Goal: Task Accomplishment & Management: Use online tool/utility

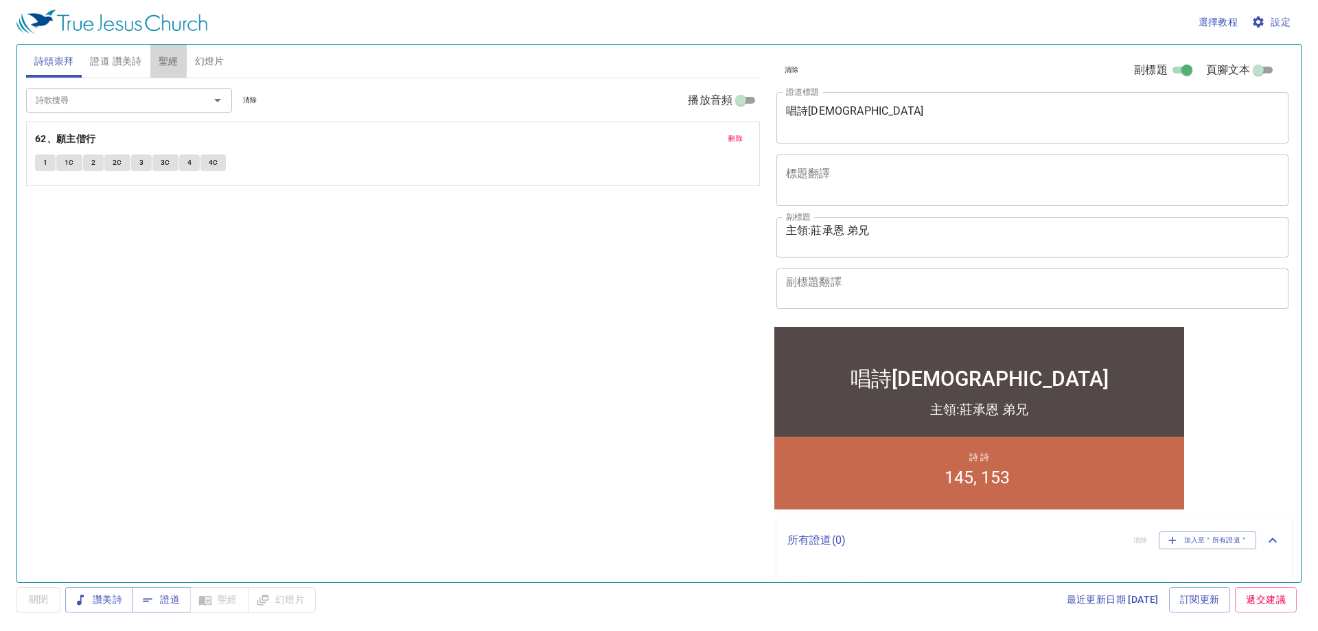
click at [171, 67] on span "聖經" at bounding box center [169, 61] width 20 height 17
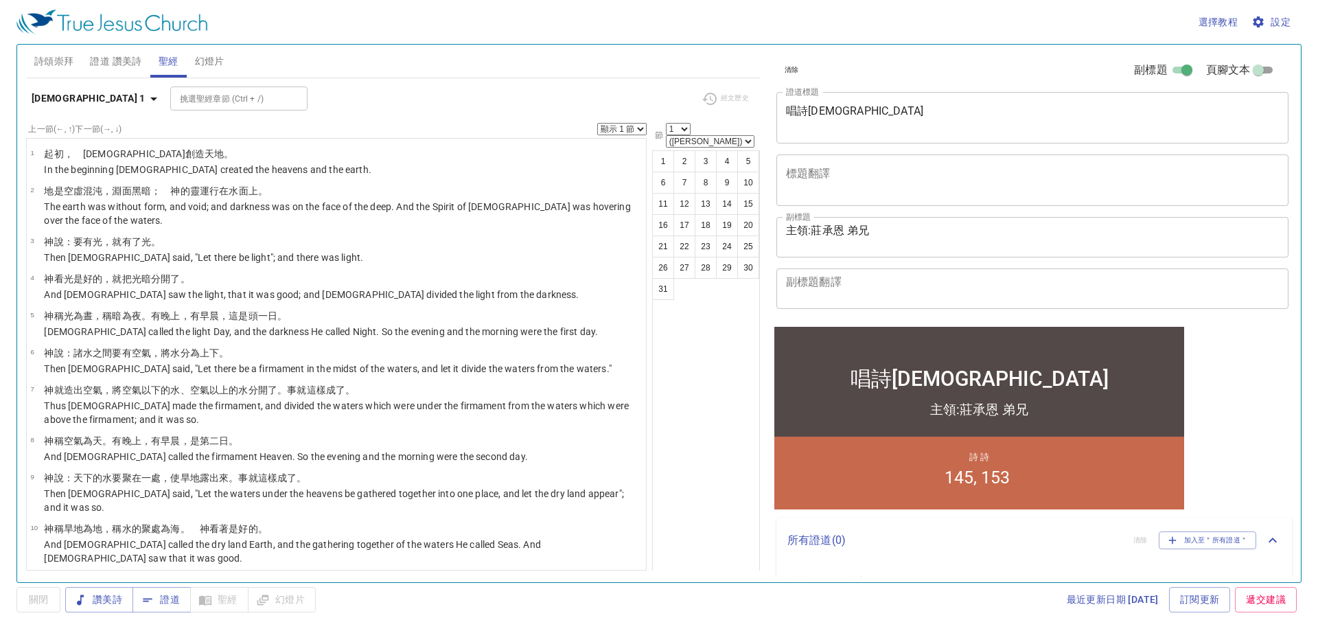
click at [118, 61] on span "證道 讚美詩" at bounding box center [115, 61] width 51 height 17
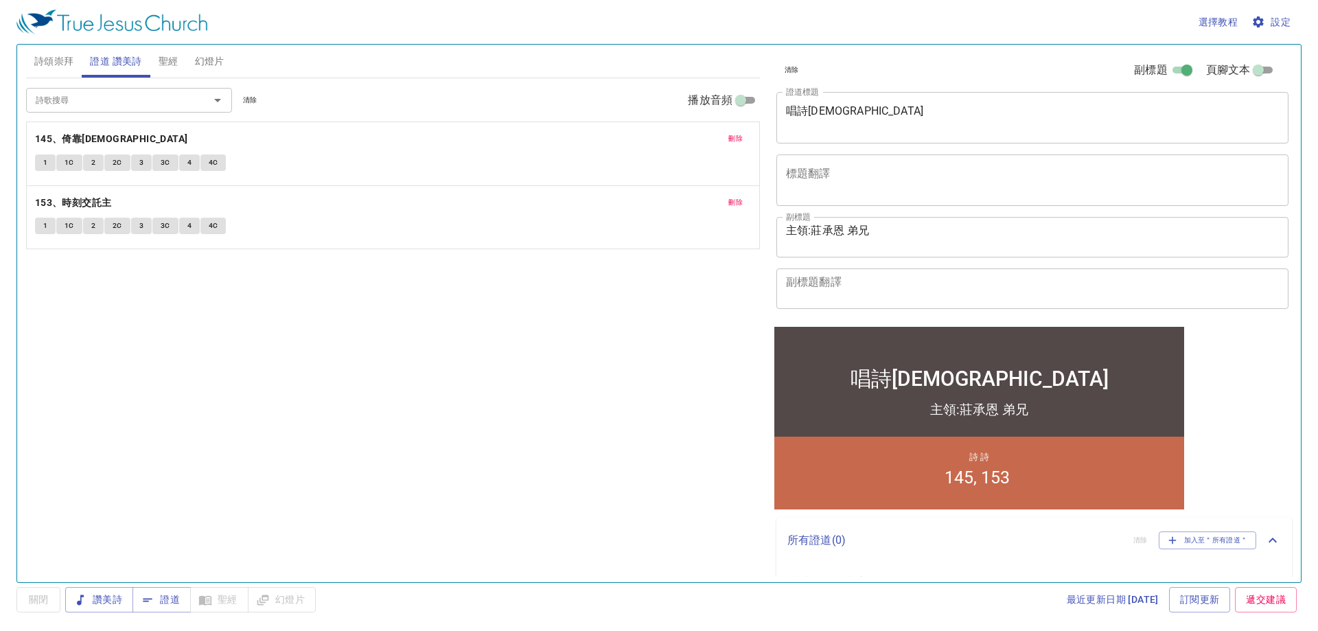
click at [735, 141] on span "刪除" at bounding box center [735, 138] width 14 height 12
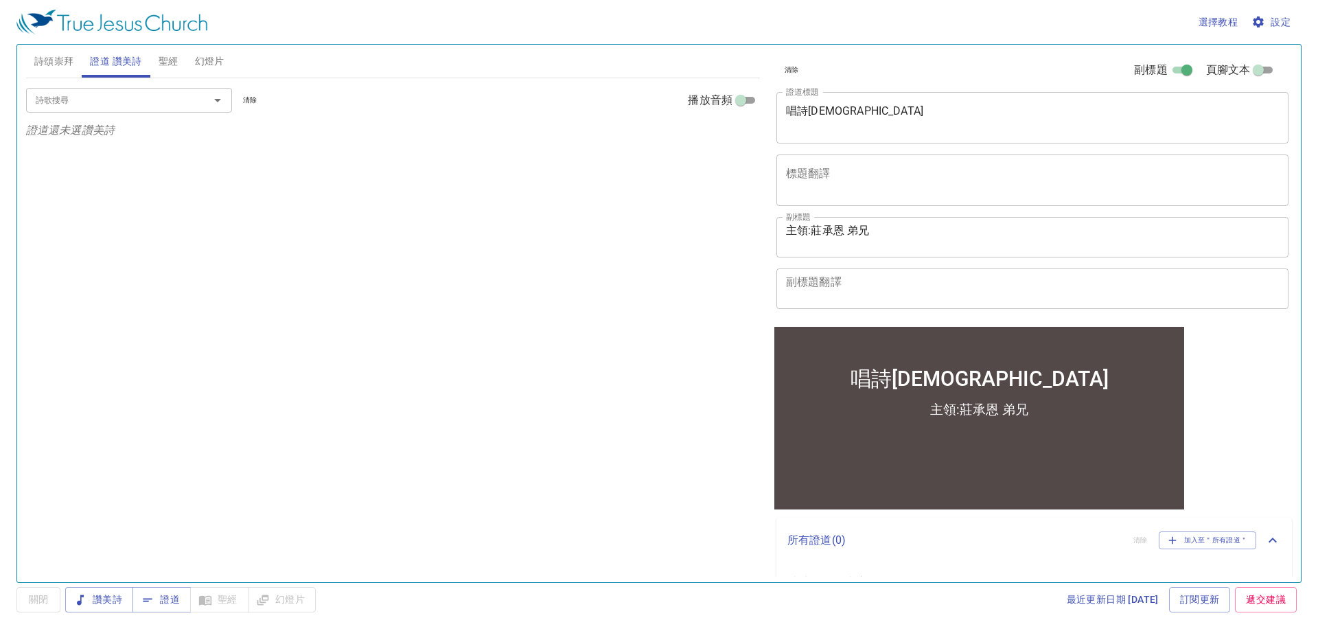
click at [175, 102] on input "詩歌搜尋" at bounding box center [108, 100] width 157 height 16
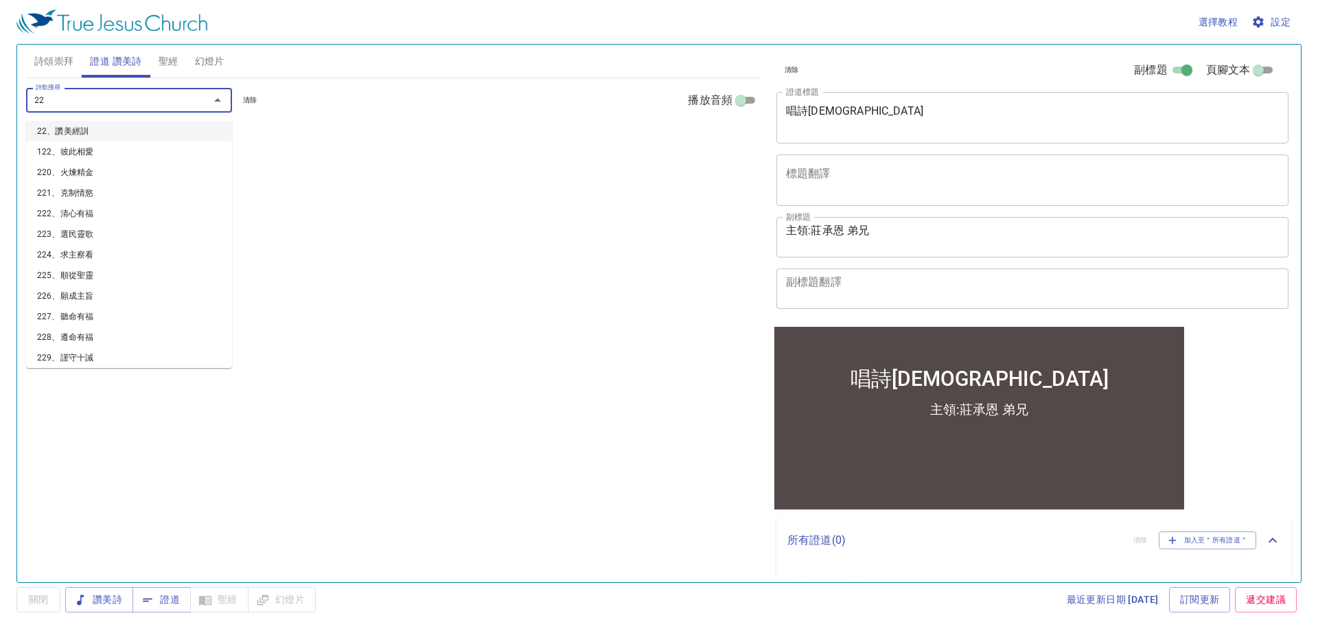
type input "228"
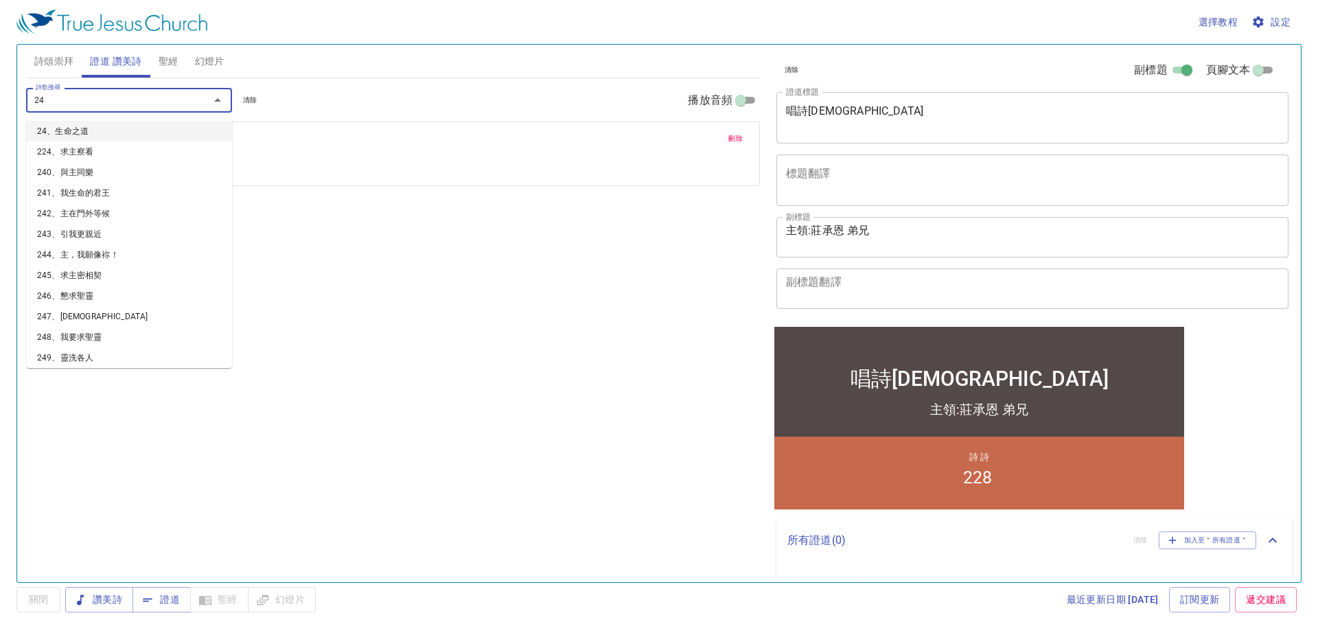
type input "243"
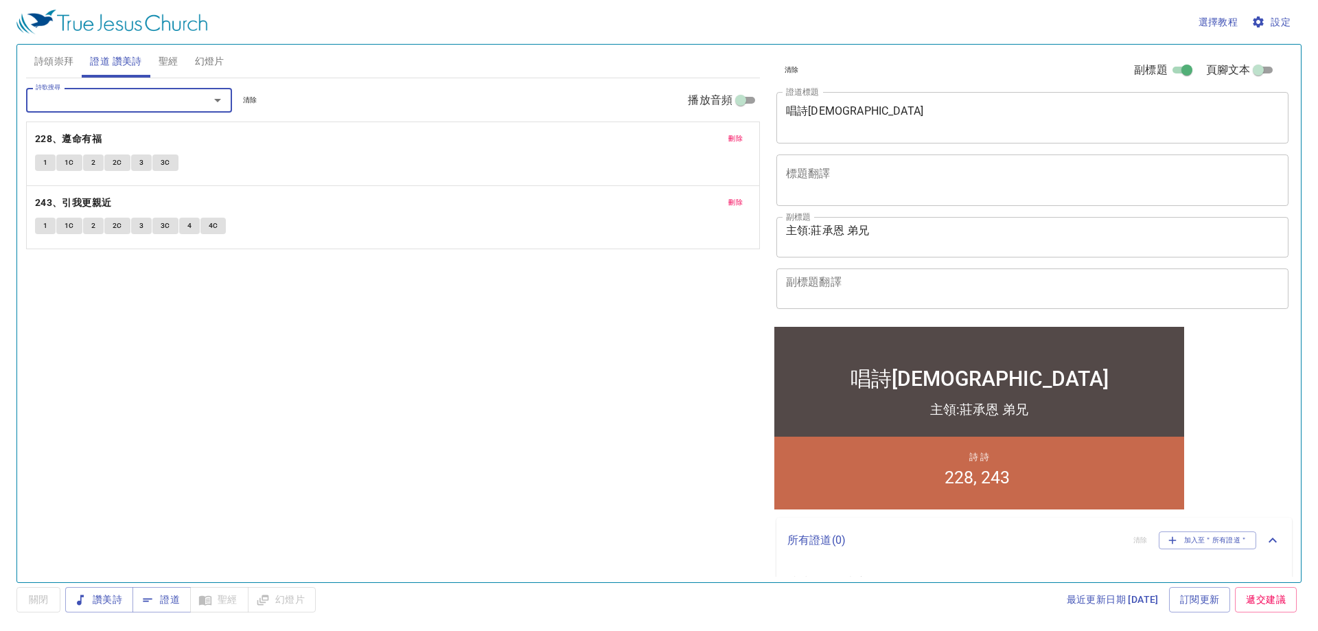
click at [872, 108] on textarea "唱詩[DEMOGRAPHIC_DATA]" at bounding box center [1032, 117] width 493 height 26
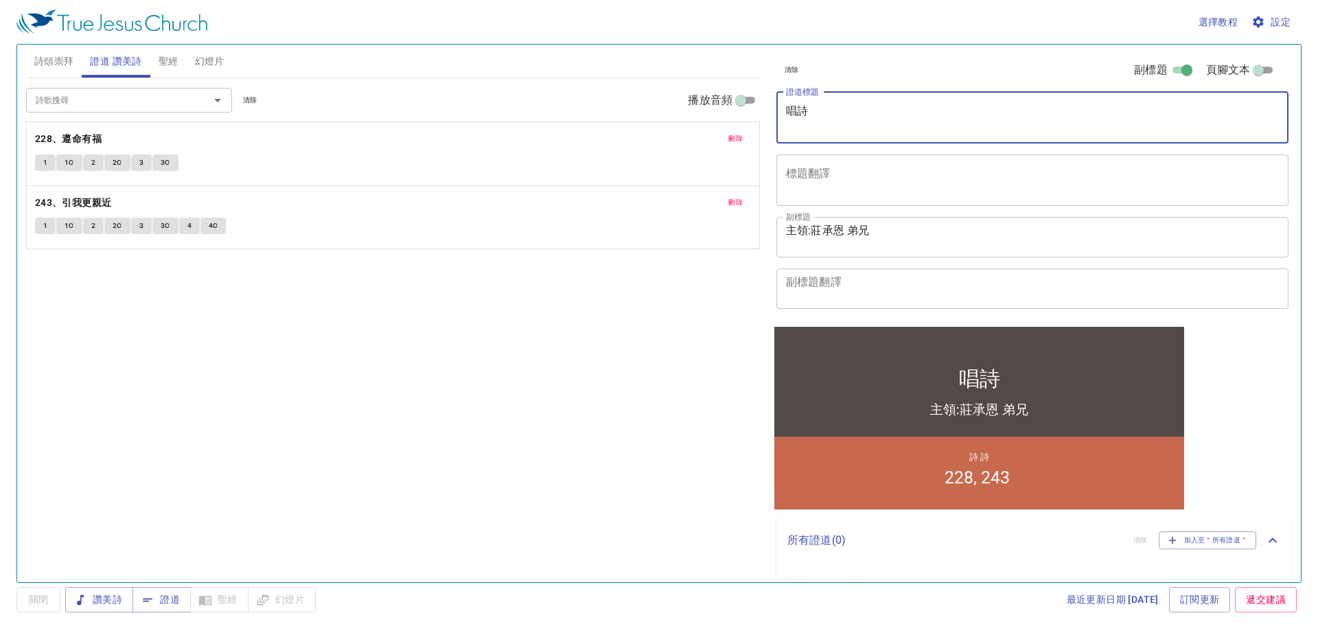
type textarea "唱"
type textarea "ENBBB"
type textarea "兩全其美"
click at [844, 231] on textarea "主領:莊承恩 弟兄" at bounding box center [1032, 237] width 493 height 26
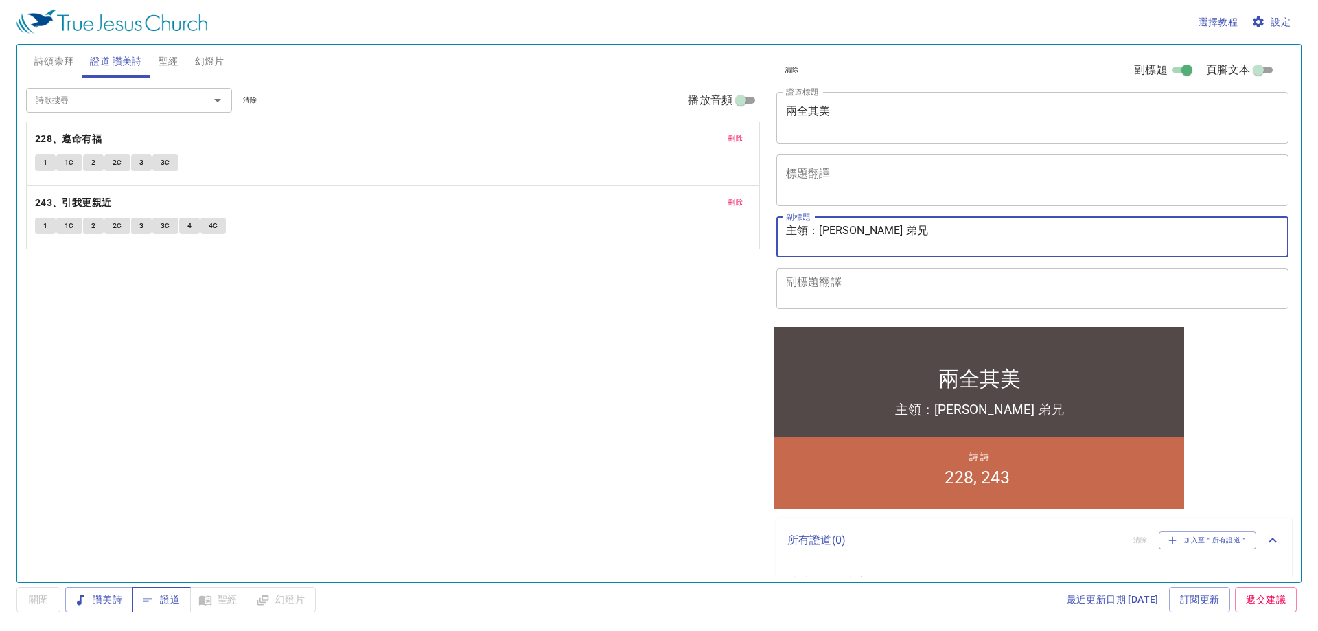
type textarea "主領：蔡光亮 弟兄"
click at [159, 597] on span "證道" at bounding box center [161, 599] width 36 height 17
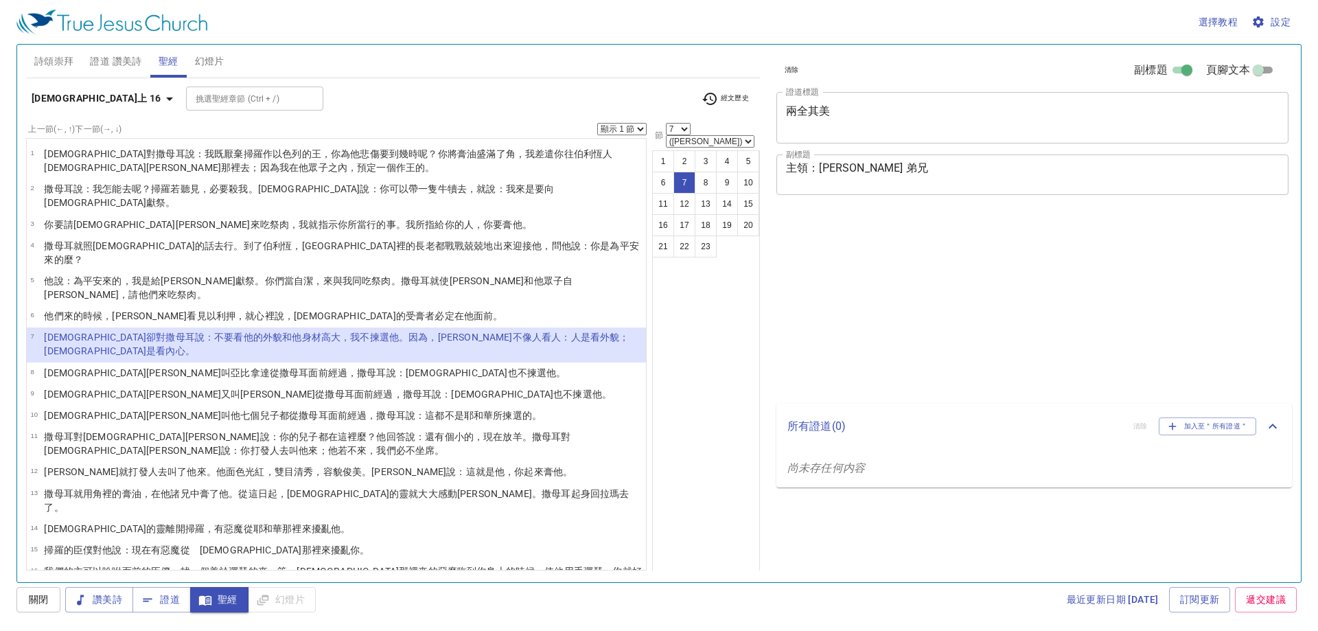
select select "7"
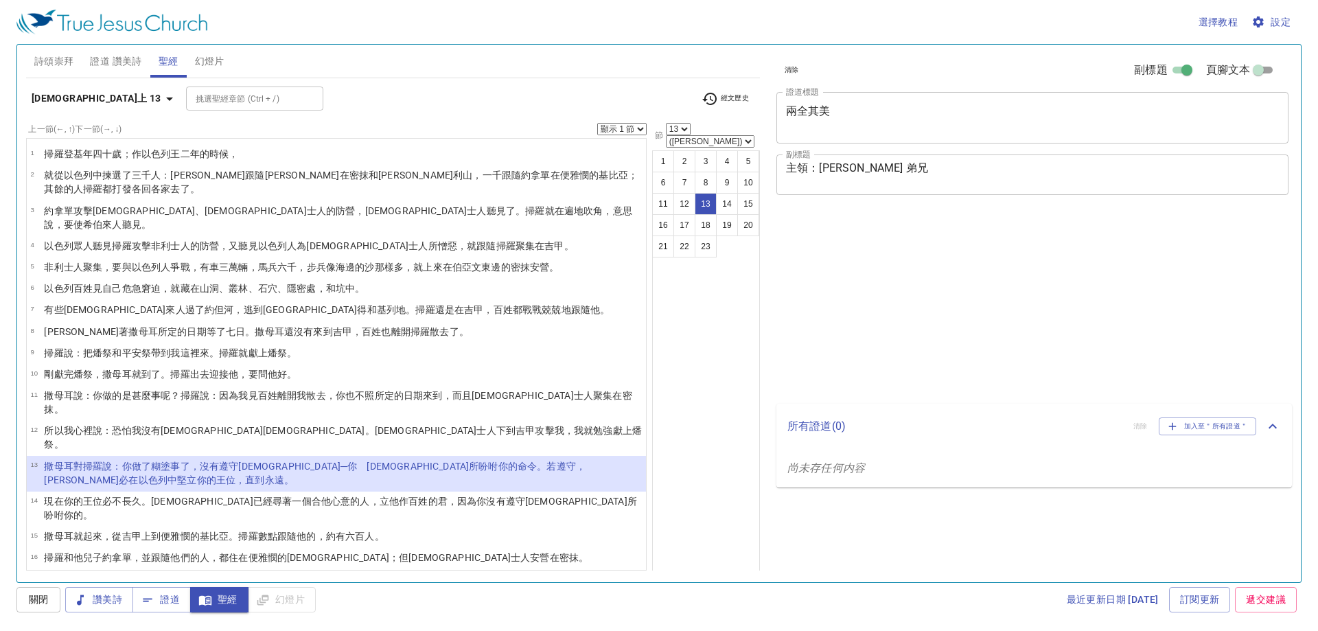
select select "13"
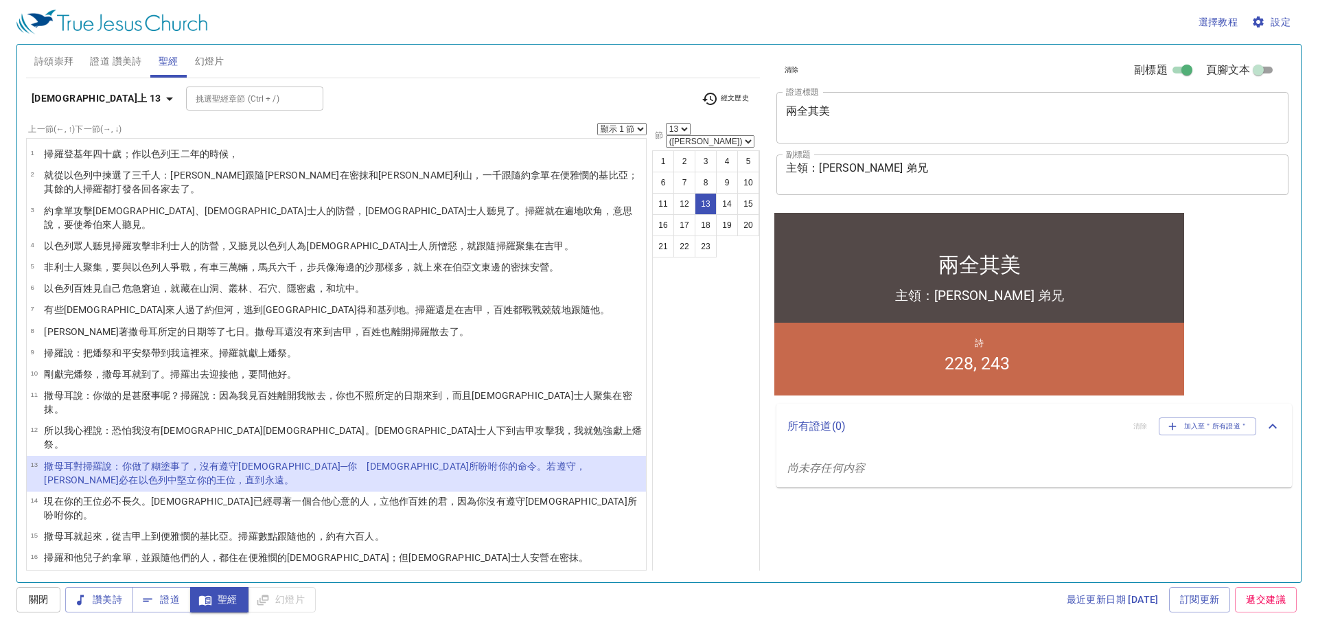
click at [161, 101] on icon "button" at bounding box center [169, 99] width 16 height 16
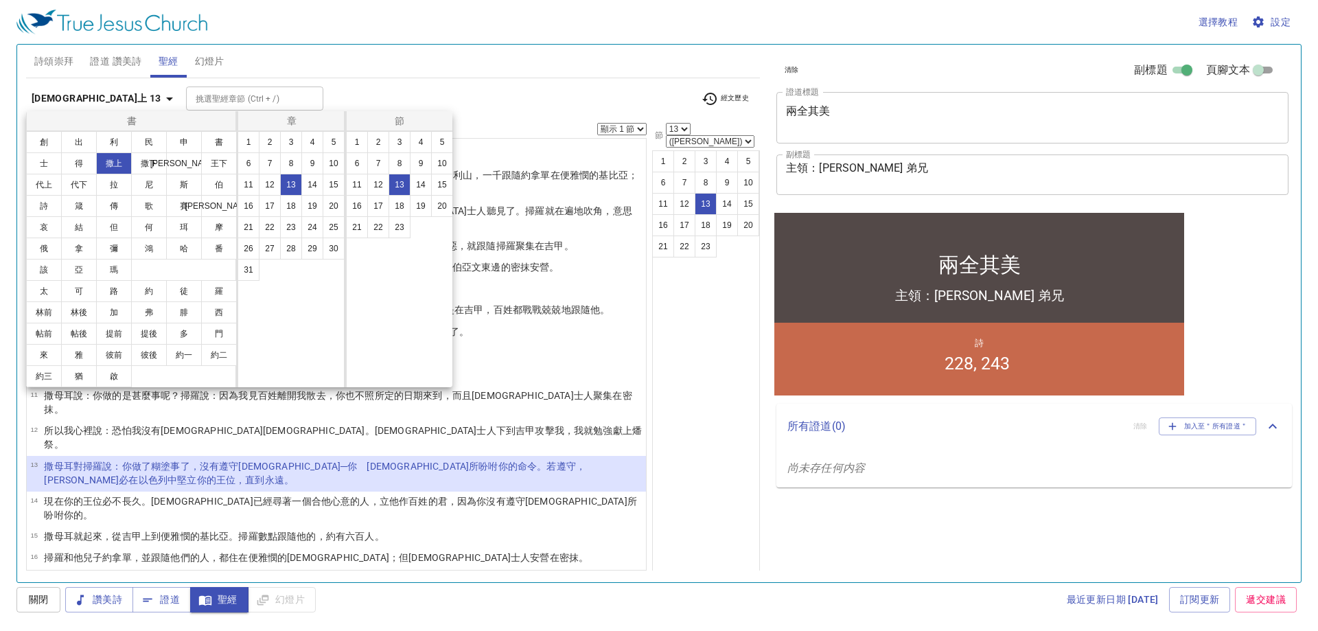
scroll to position [72, 0]
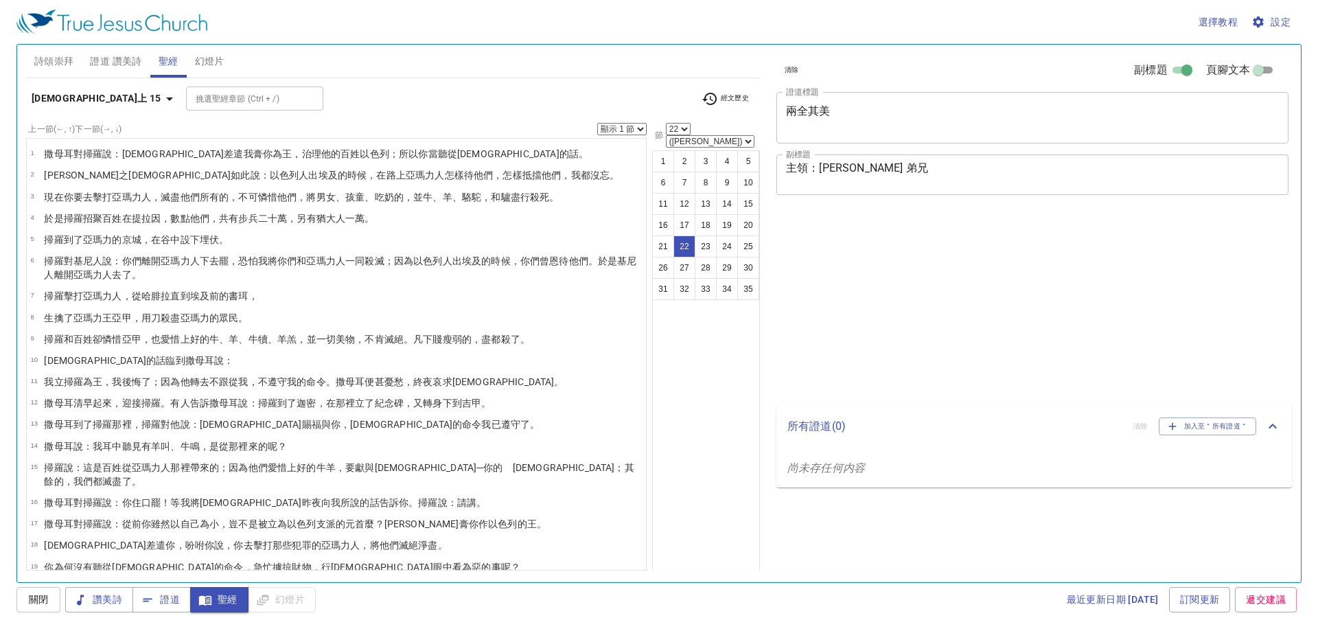
select select "22"
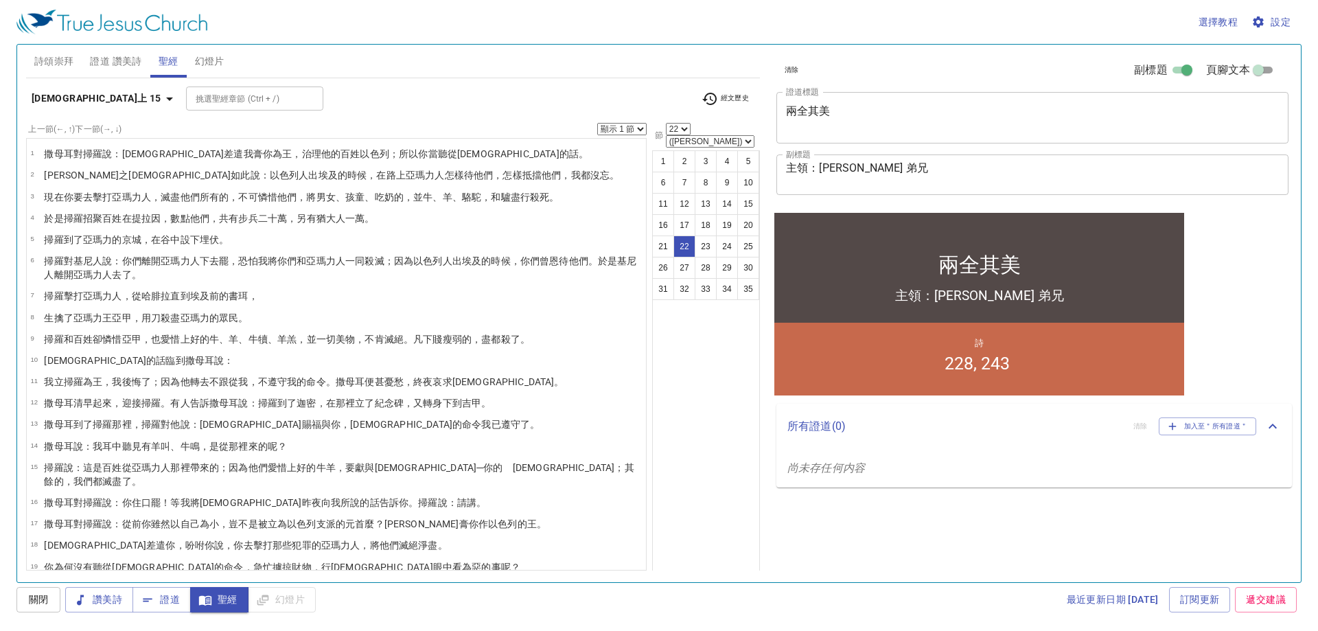
scroll to position [242, 0]
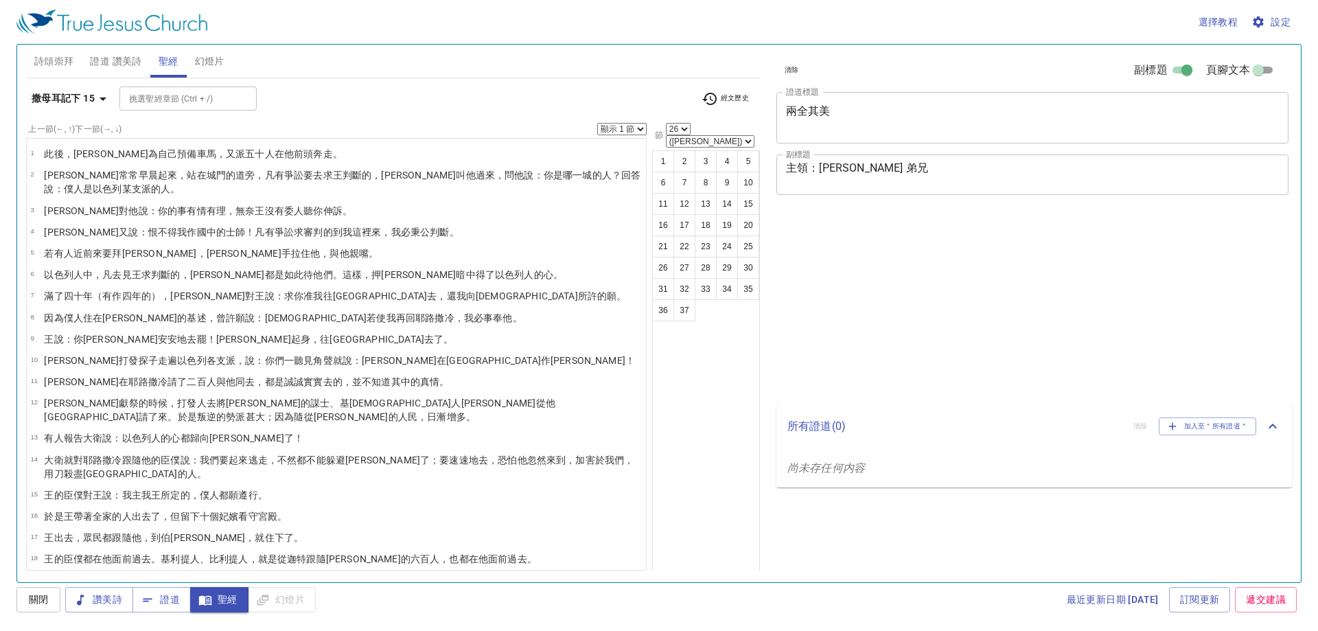
select select "26"
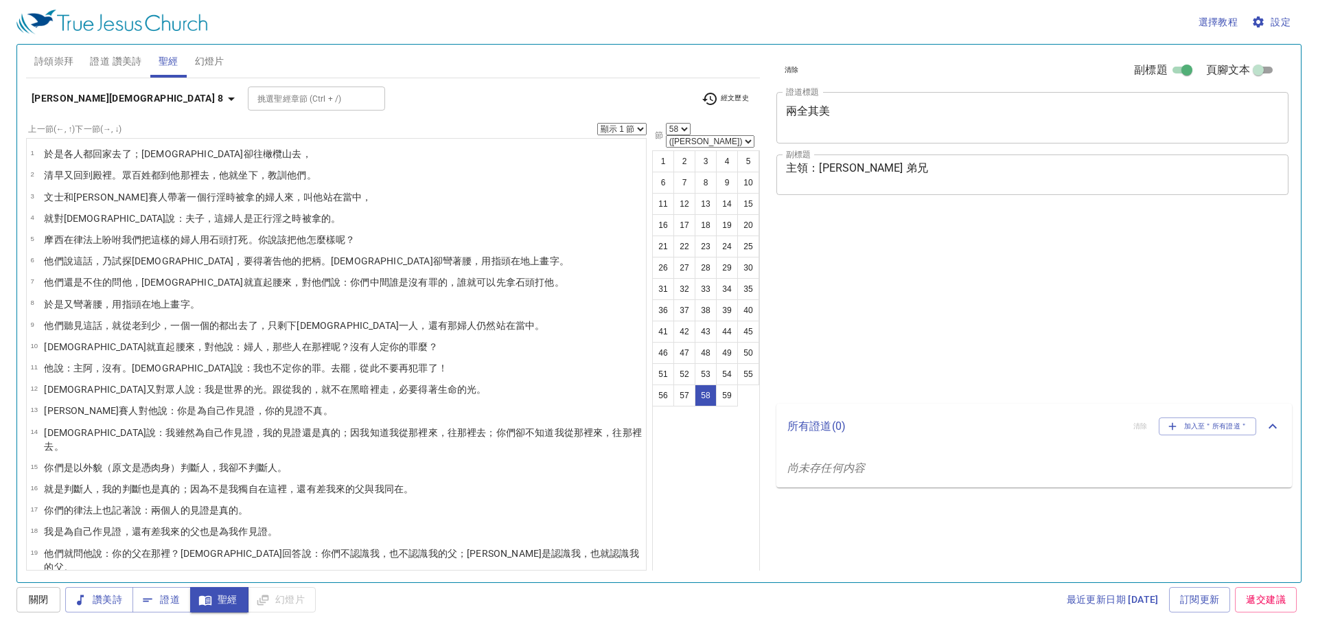
select select "58"
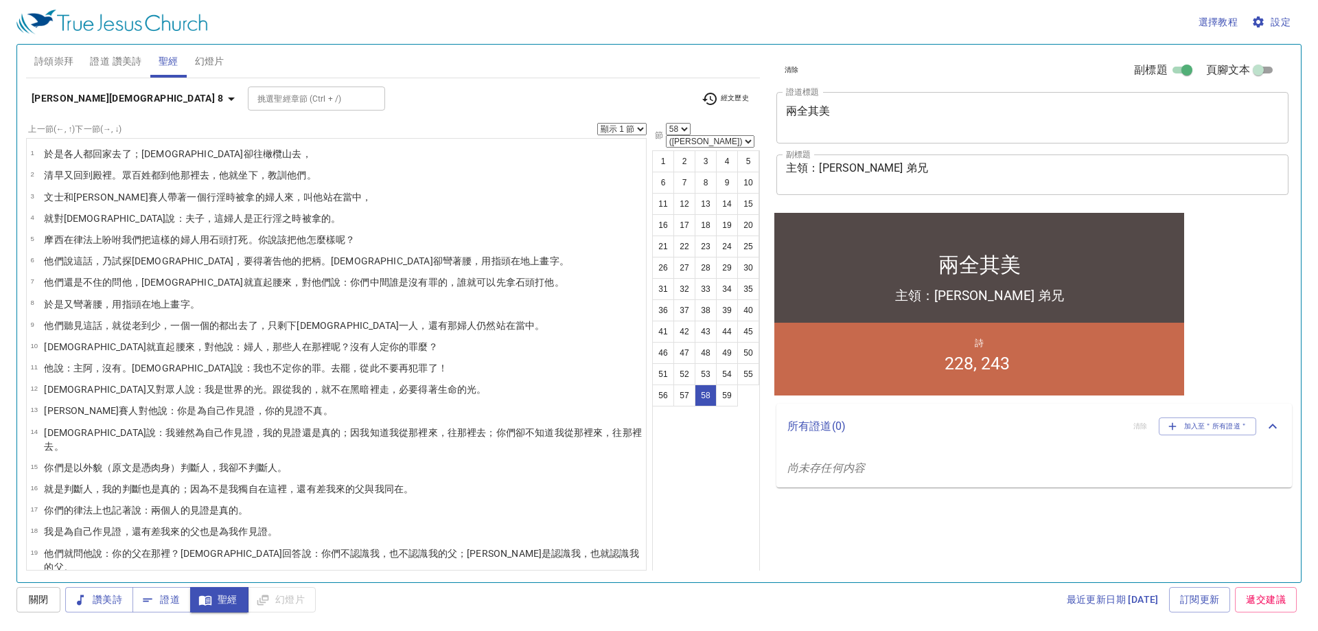
scroll to position [857, 0]
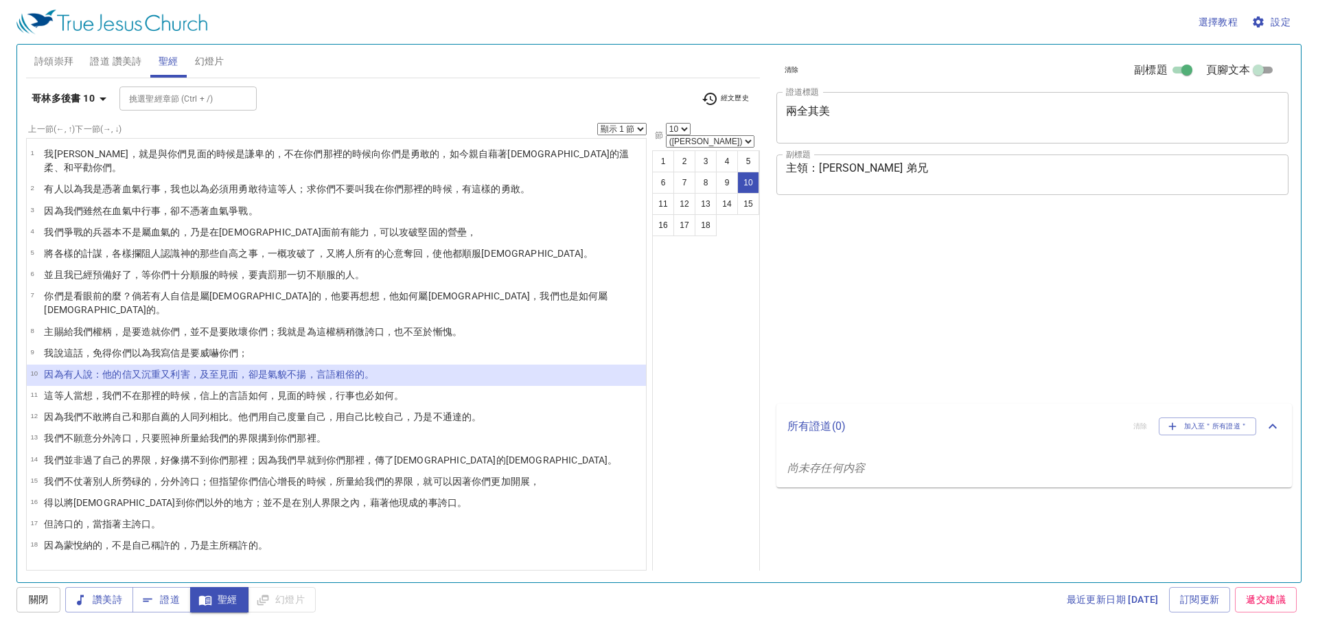
select select "10"
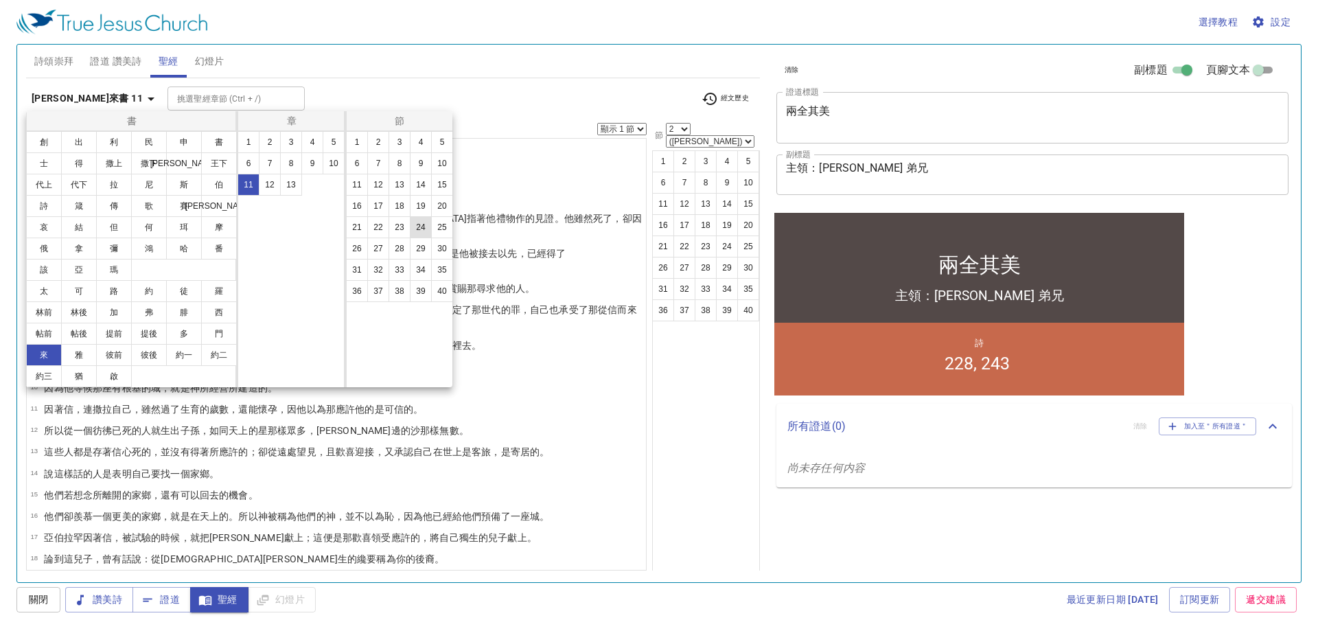
click at [419, 228] on button "24" at bounding box center [421, 227] width 22 height 22
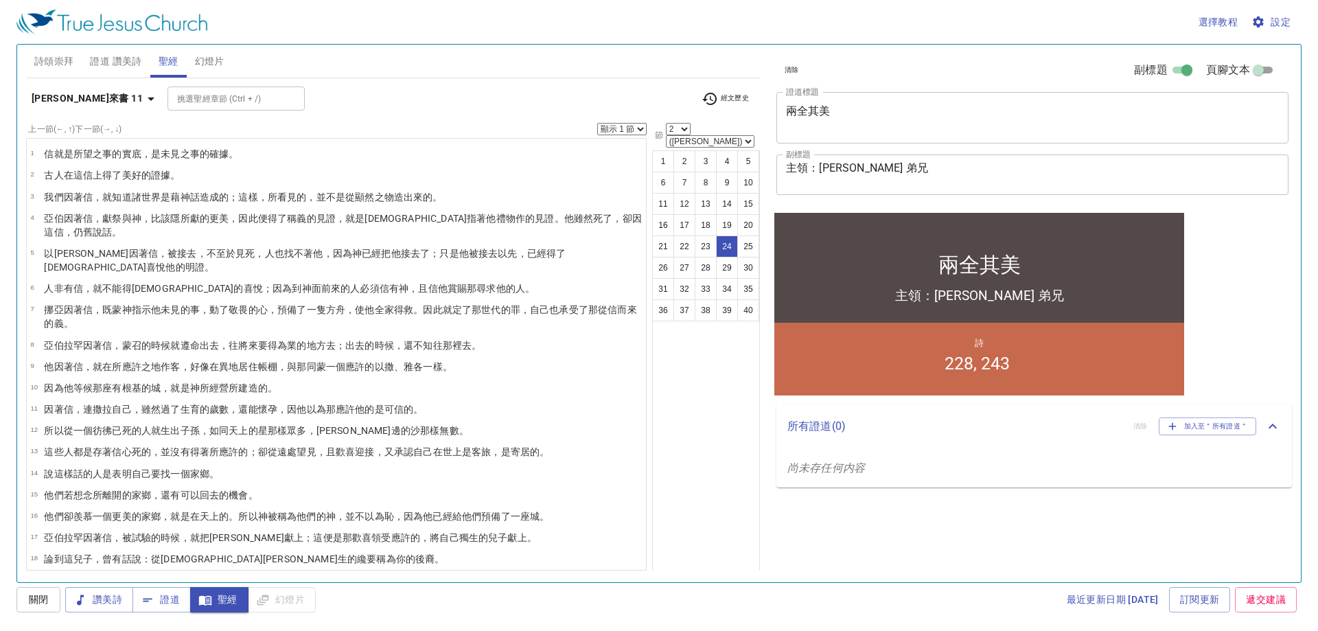
select select "24"
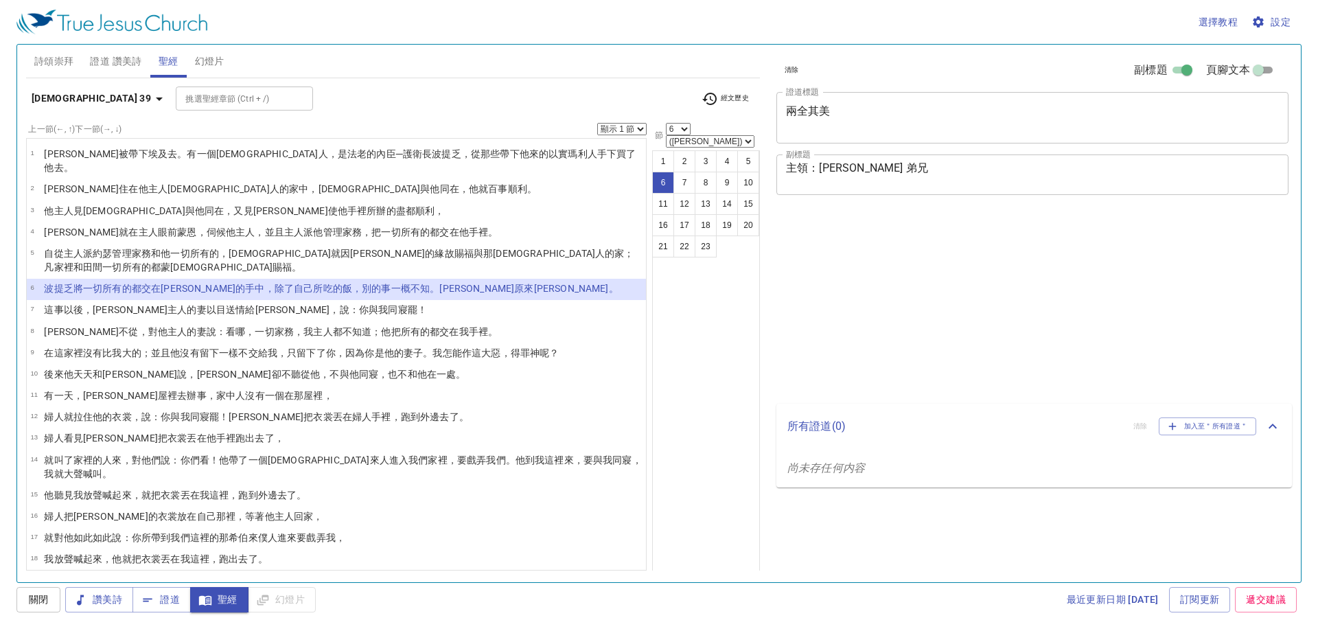
select select "6"
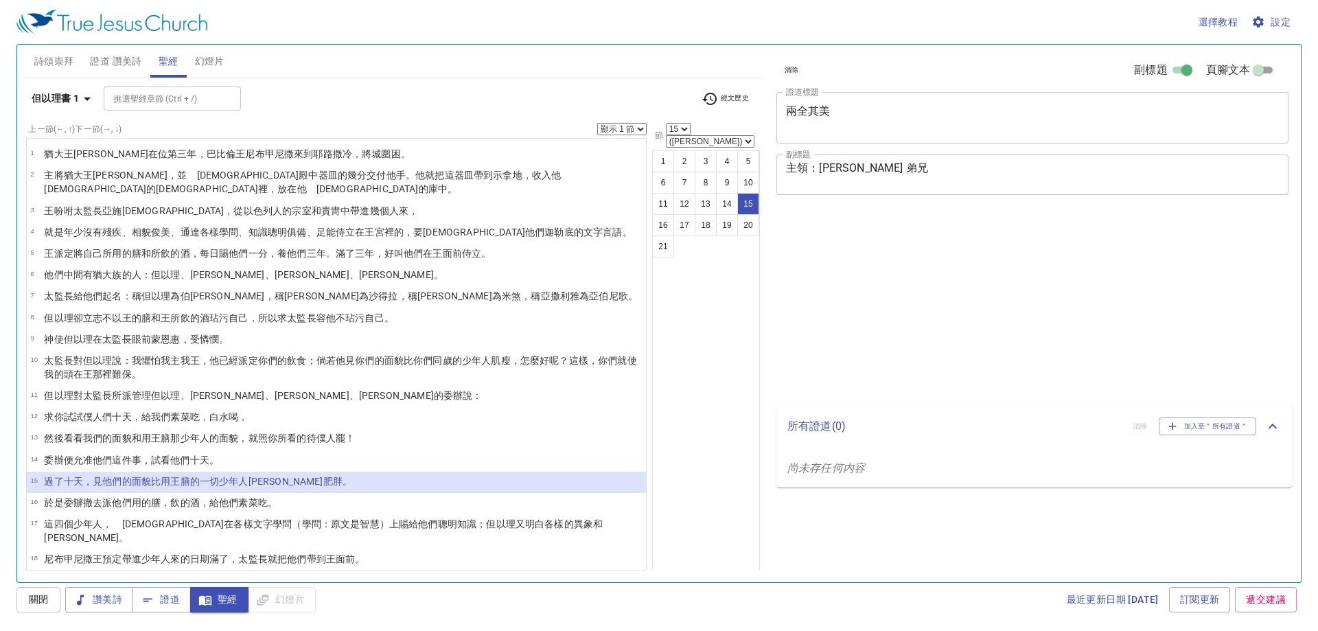
select select "15"
